Goal: Transaction & Acquisition: Purchase product/service

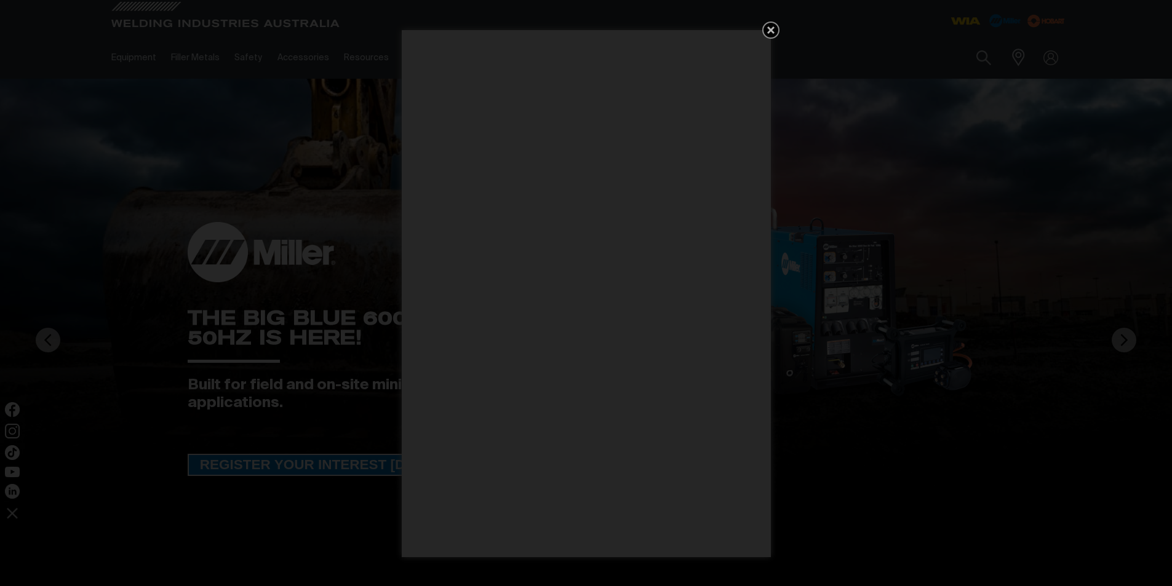
click at [767, 26] on icon "Get 5 WIA Welding Guides Free!" at bounding box center [771, 30] width 15 height 15
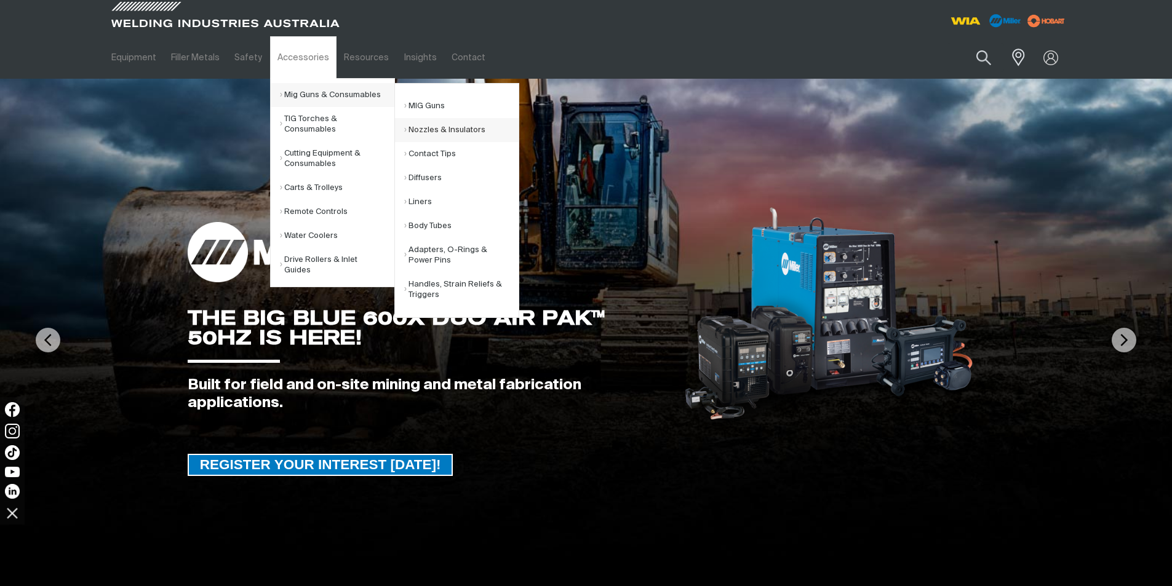
click at [441, 127] on link "Nozzles & Insulators" at bounding box center [461, 130] width 114 height 24
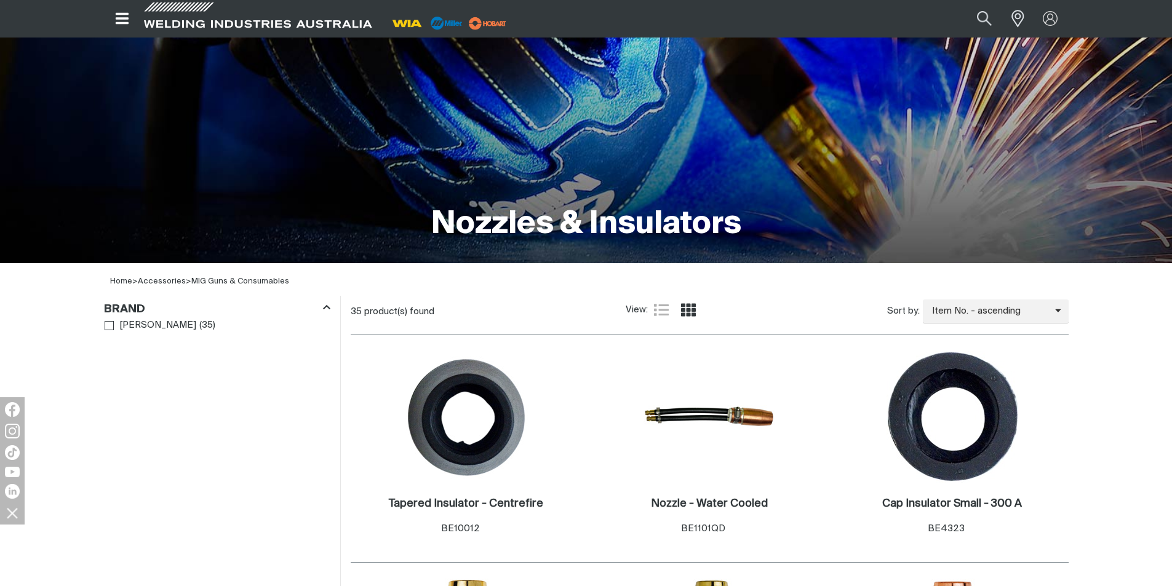
scroll to position [185, 0]
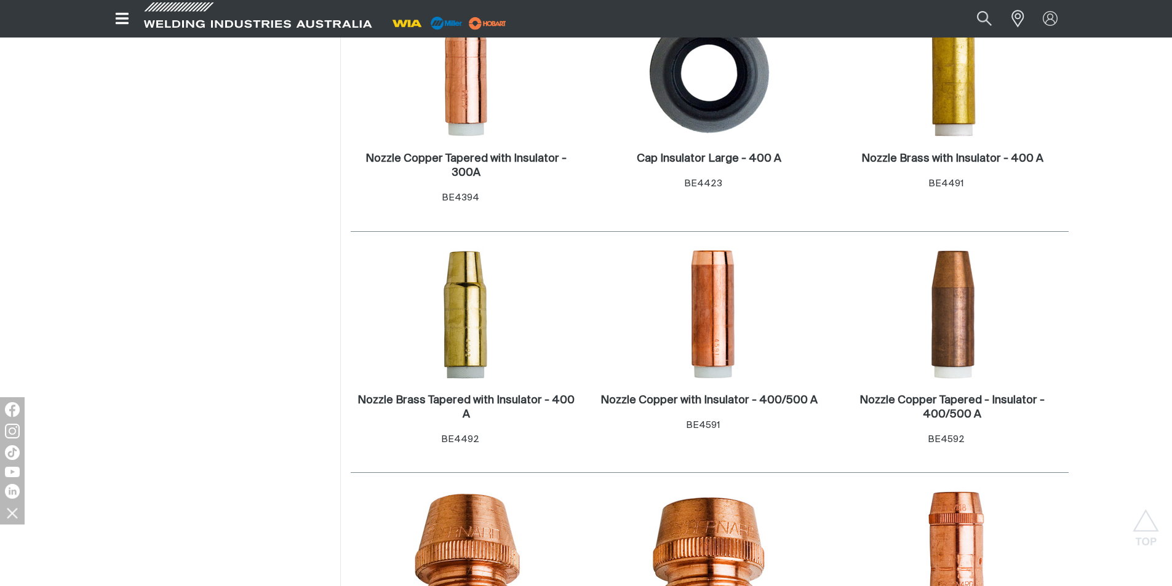
scroll to position [985, 0]
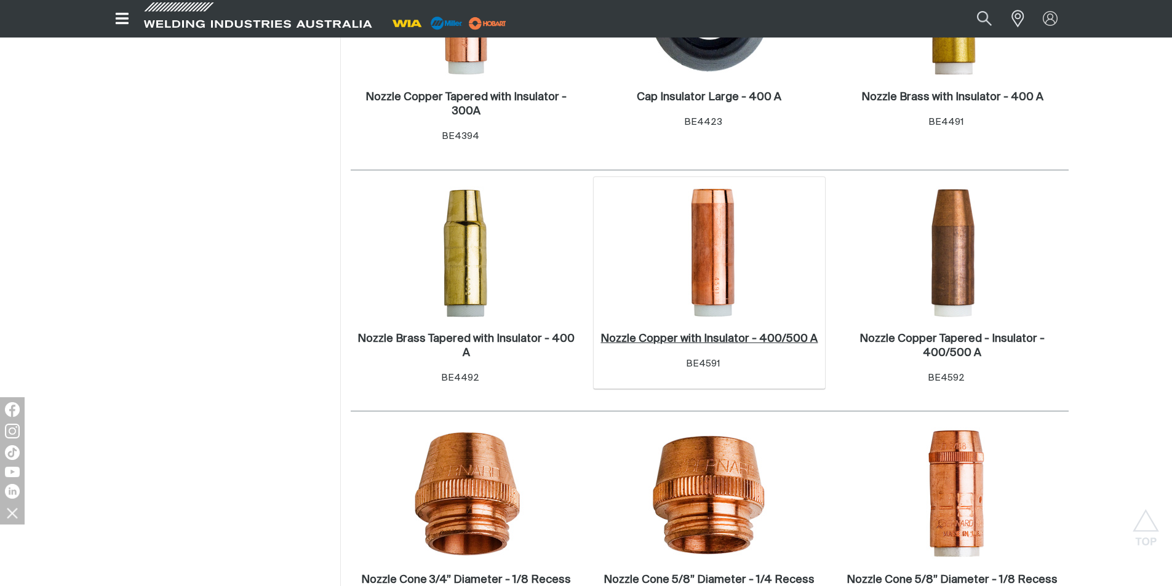
click at [721, 338] on h2 "Nozzle Copper with Insulator - 400/500 A ." at bounding box center [709, 339] width 217 height 11
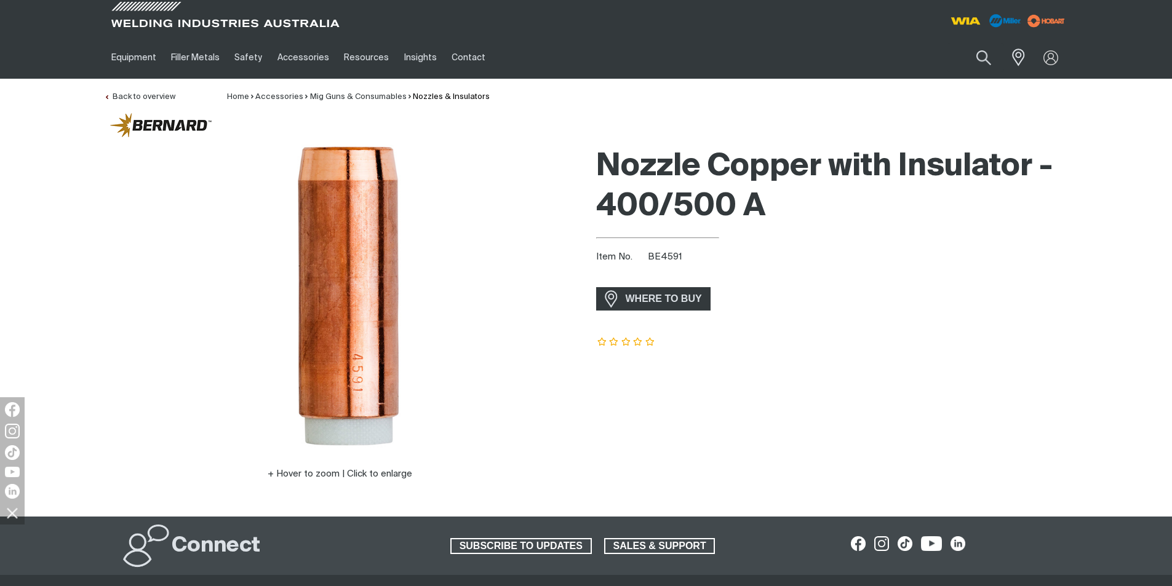
click at [648, 257] on span "BE4591" at bounding box center [665, 256] width 34 height 9
